Goal: Navigation & Orientation: Find specific page/section

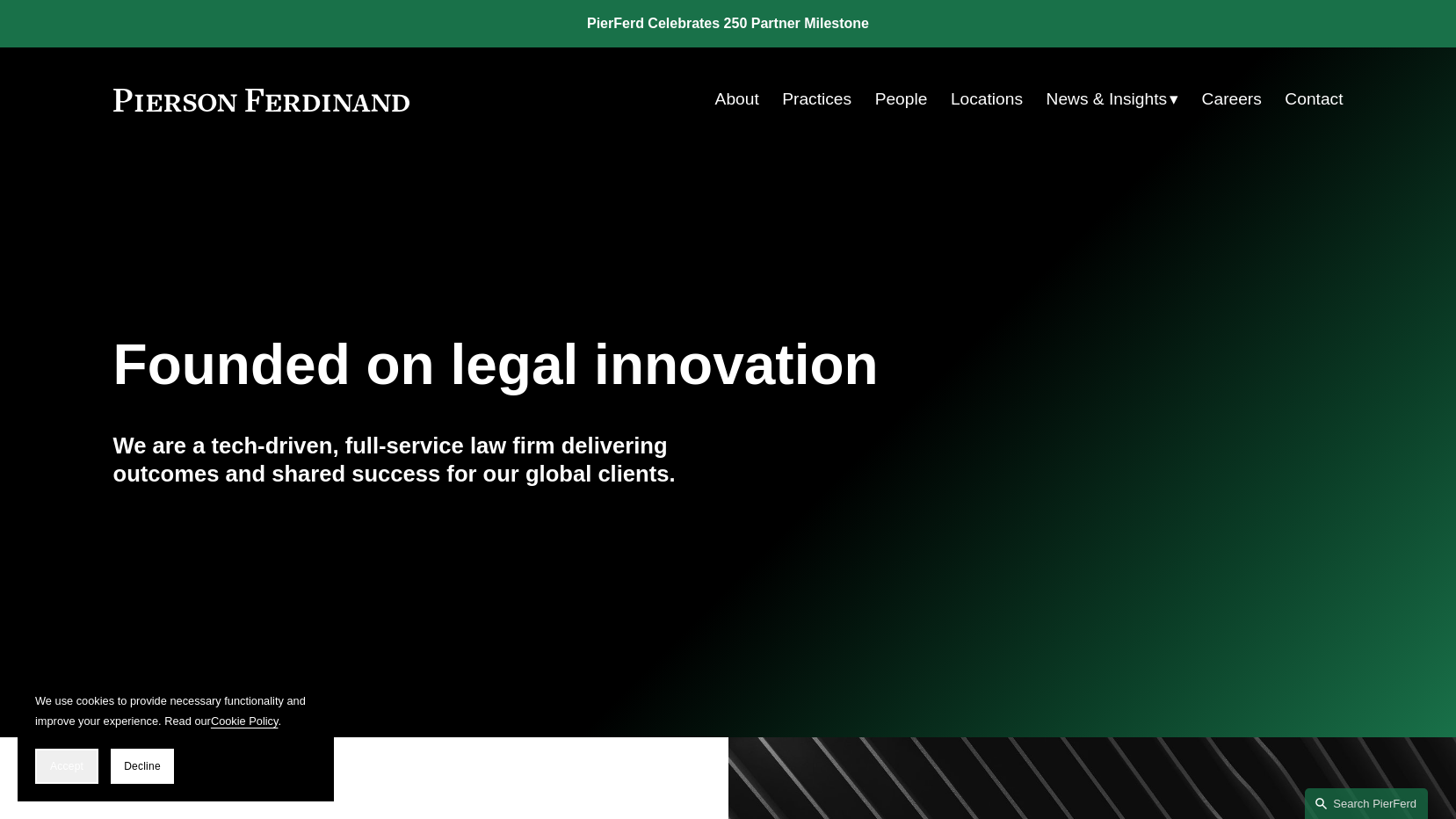
click at [95, 764] on button "Accept" at bounding box center [66, 766] width 64 height 35
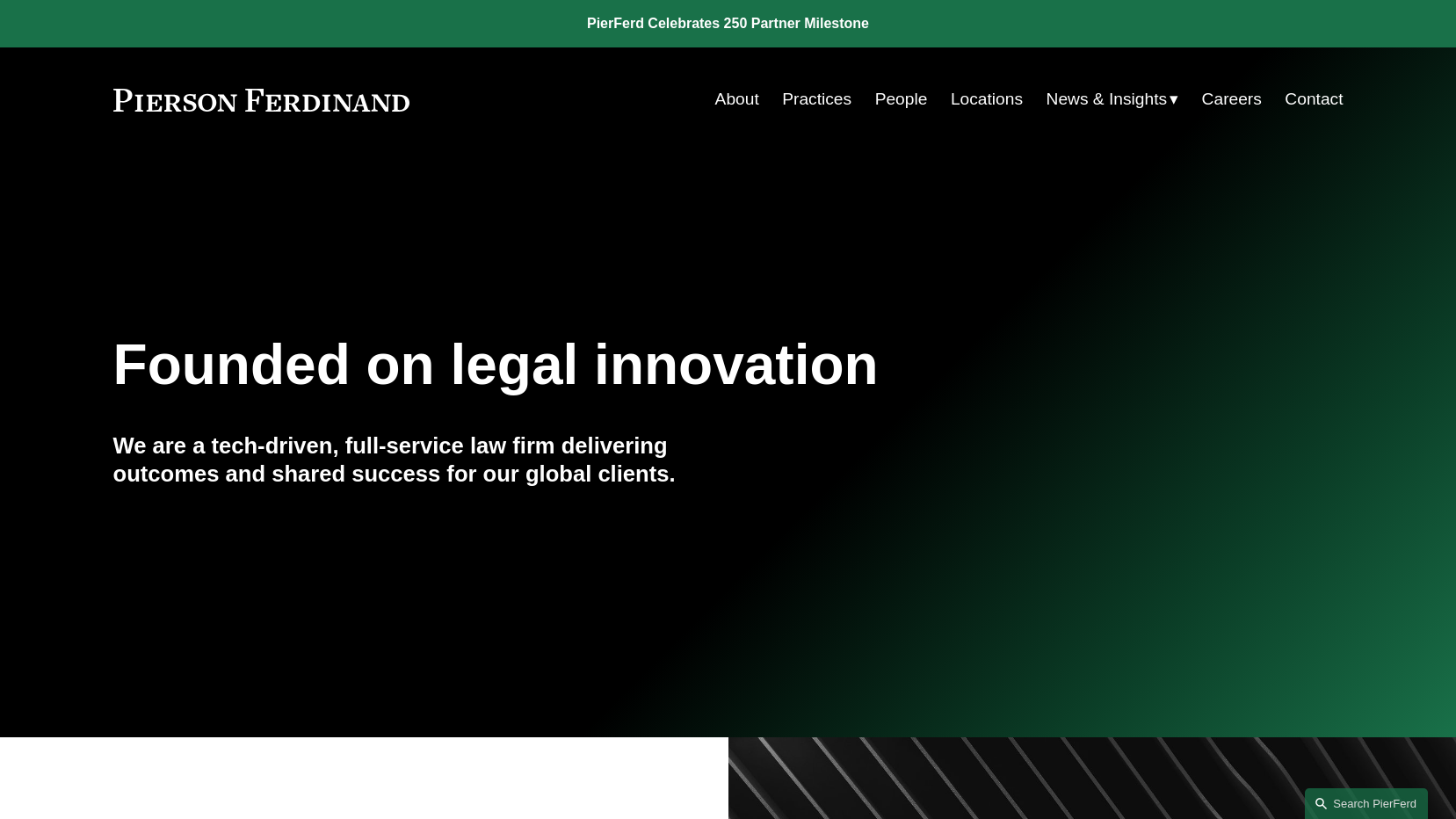
click at [264, 108] on link at bounding box center [262, 100] width 297 height 22
click at [0, 0] on span "News" at bounding box center [0, 0] width 0 height 0
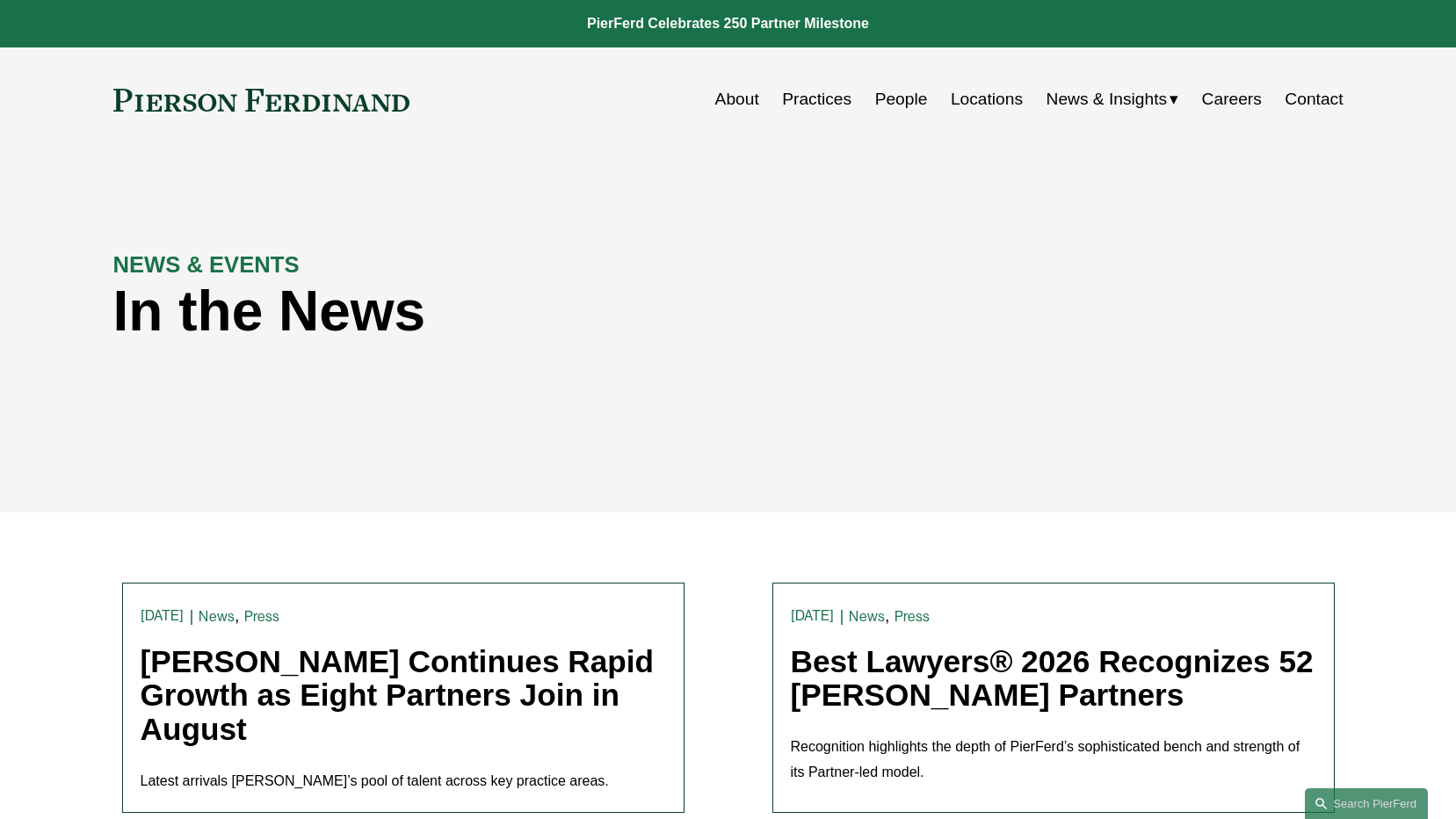
click at [1303, 102] on link "Contact" at bounding box center [1313, 99] width 58 height 33
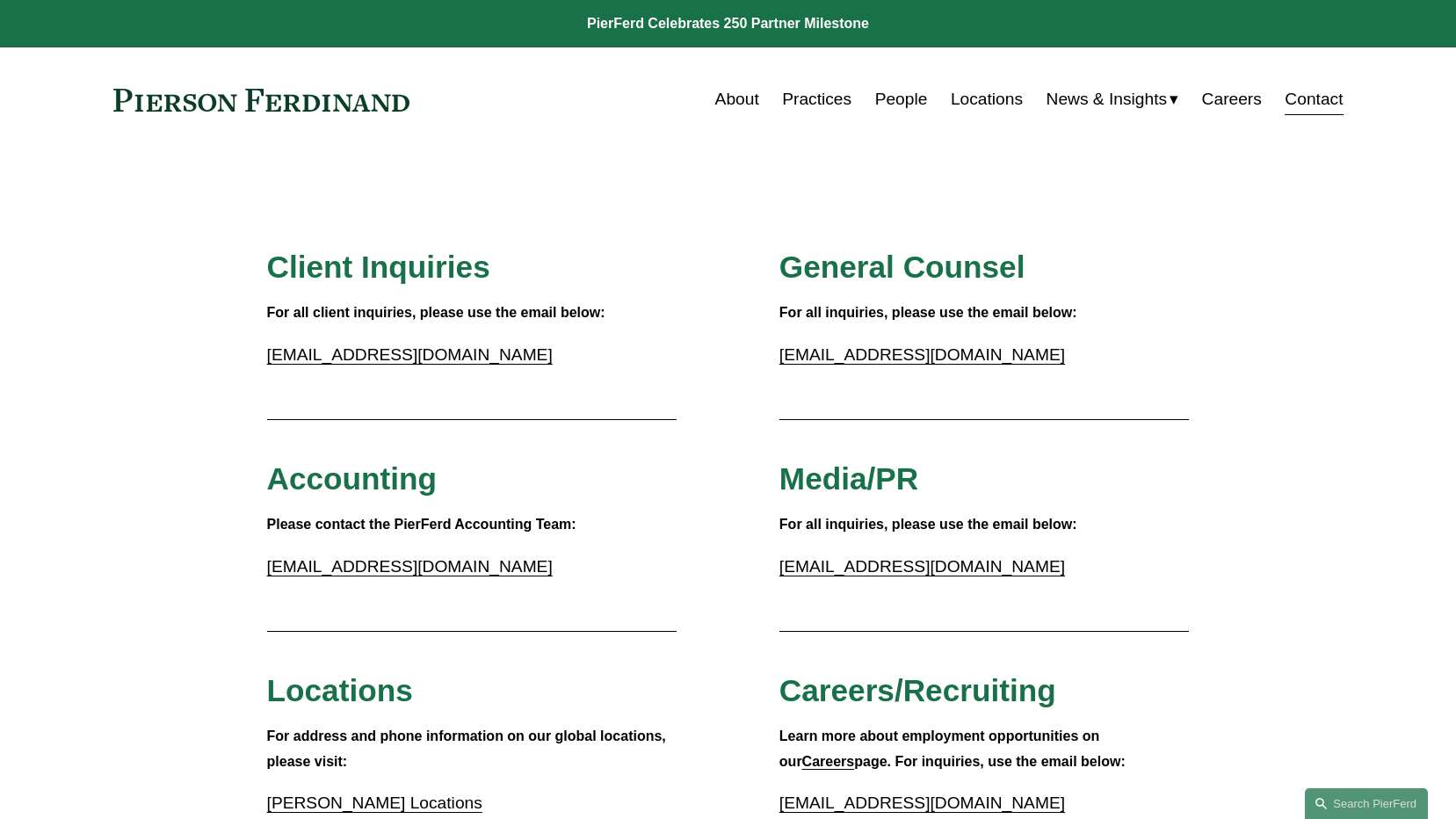
click at [710, 22] on link at bounding box center [728, 23] width 1456 height 48
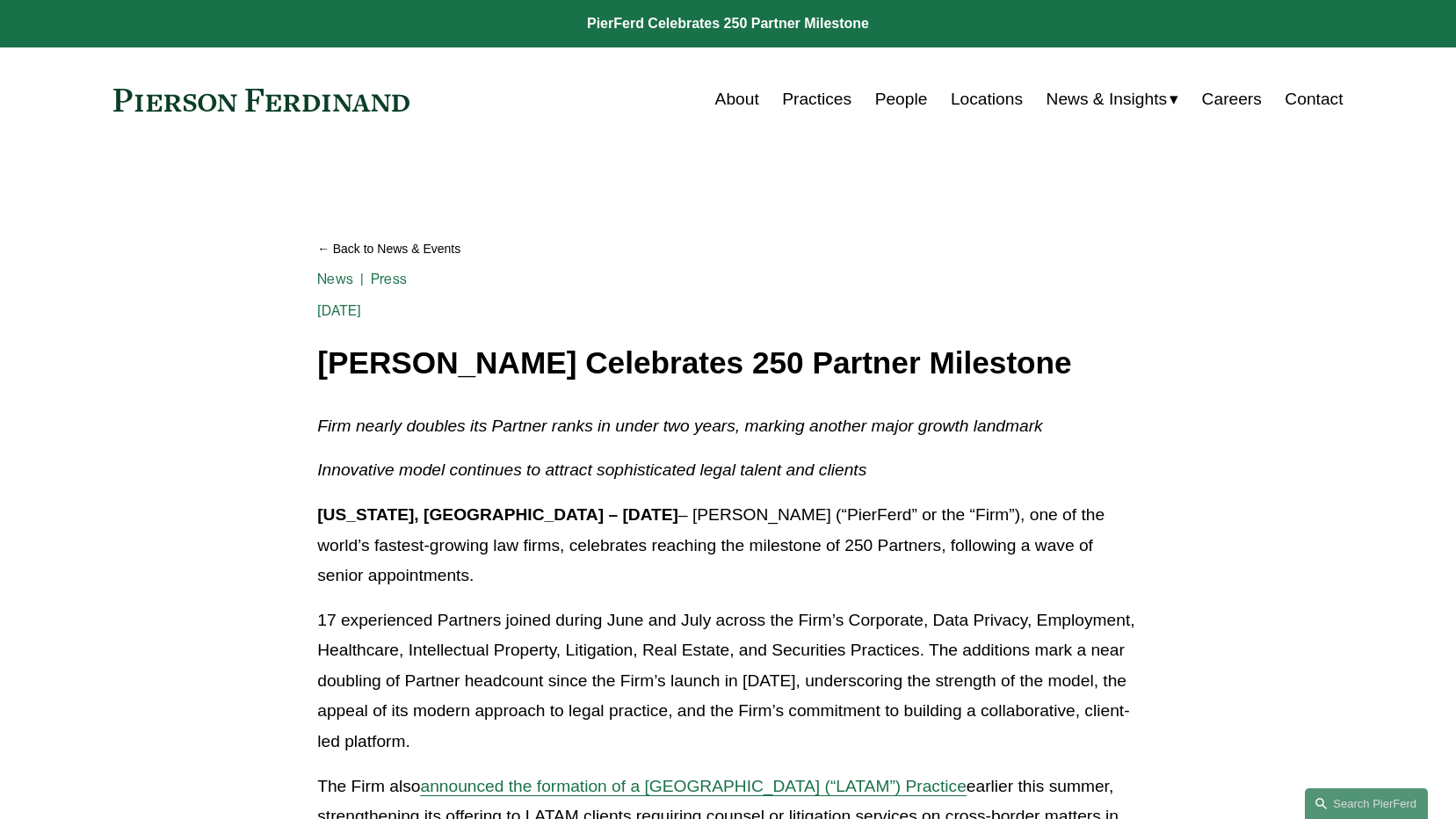
click at [968, 100] on link "Locations" at bounding box center [988, 99] width 72 height 33
